Goal: Task Accomplishment & Management: Manage account settings

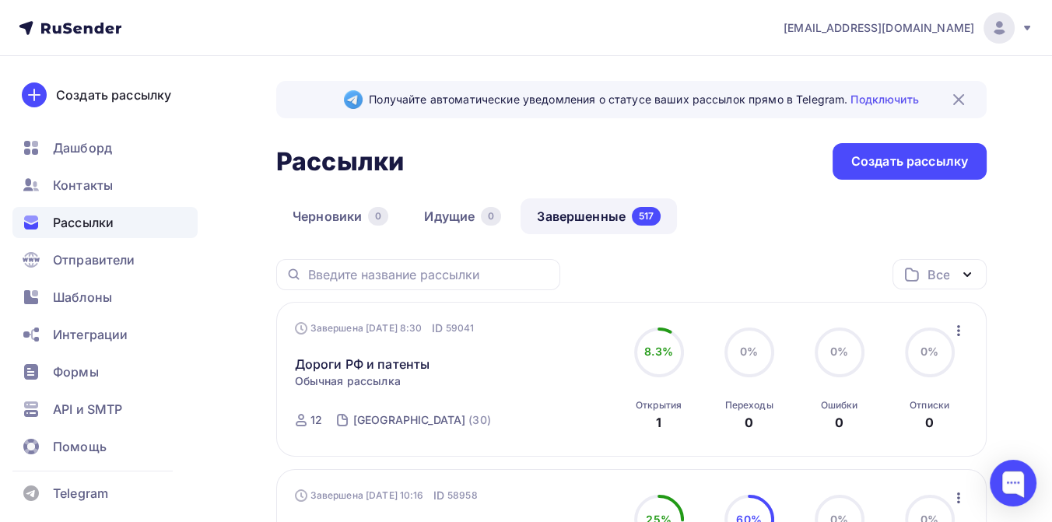
click at [1031, 28] on icon at bounding box center [1027, 28] width 12 height 12
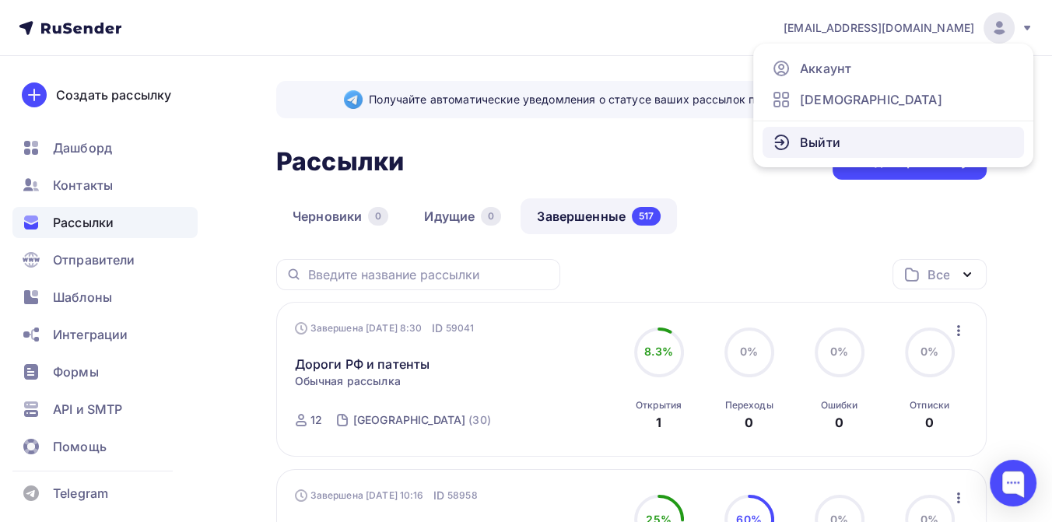
click at [852, 139] on link "Выйти" at bounding box center [893, 142] width 261 height 31
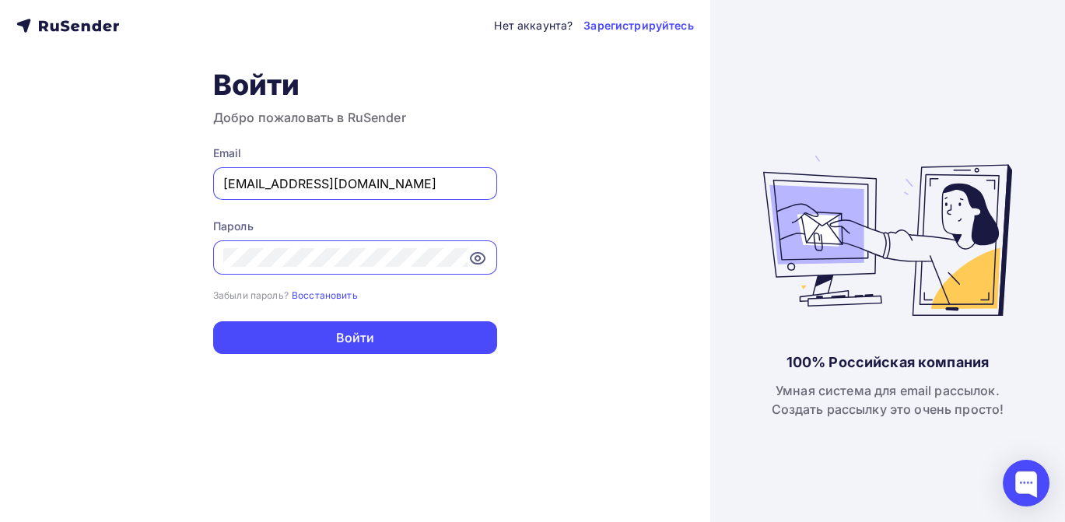
click at [410, 187] on input "[EMAIL_ADDRESS][DOMAIN_NAME]" at bounding box center [355, 183] width 264 height 19
type input "[EMAIL_ADDRESS][DOMAIN_NAME]"
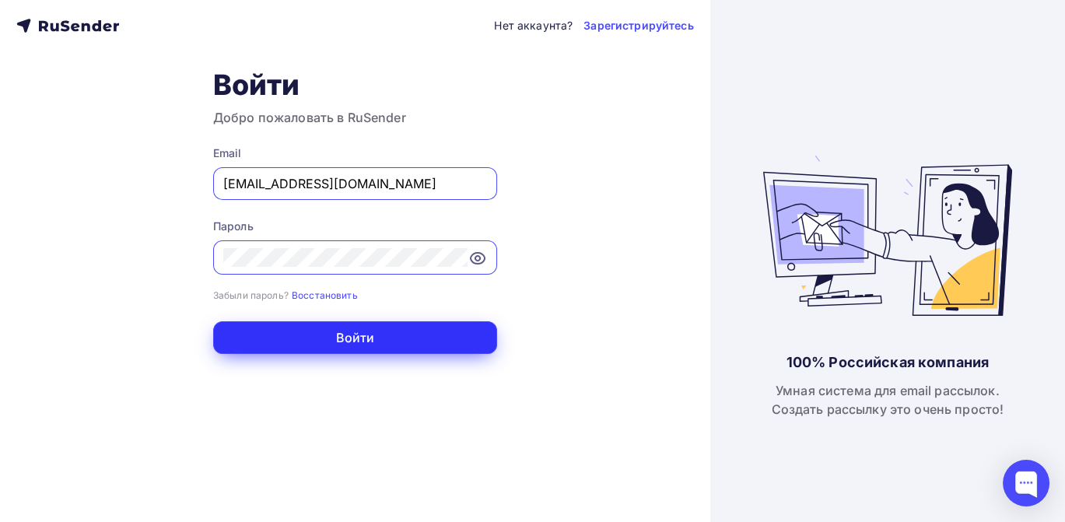
click at [374, 347] on button "Войти" at bounding box center [355, 337] width 284 height 33
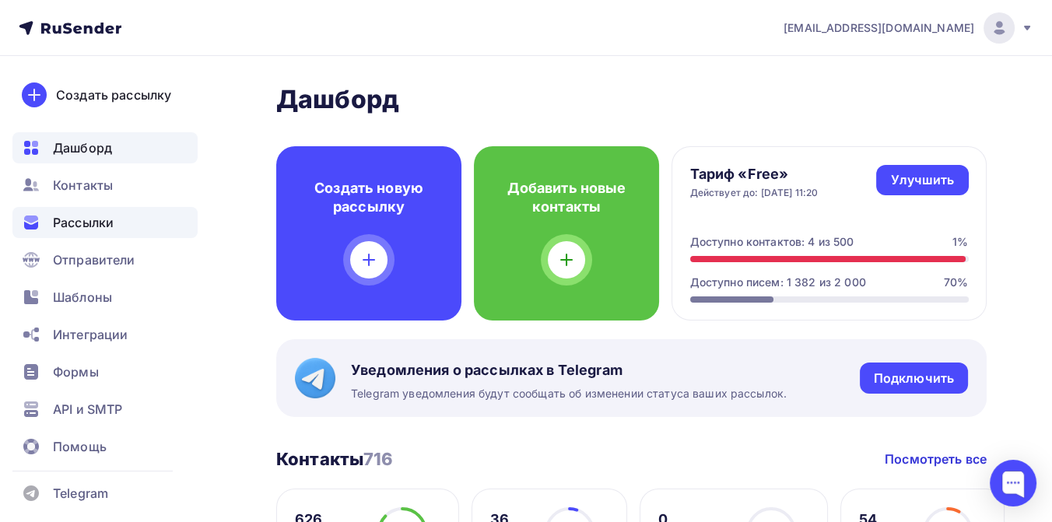
click at [111, 222] on span "Рассылки" at bounding box center [83, 222] width 61 height 19
